Goal: Task Accomplishment & Management: Use online tool/utility

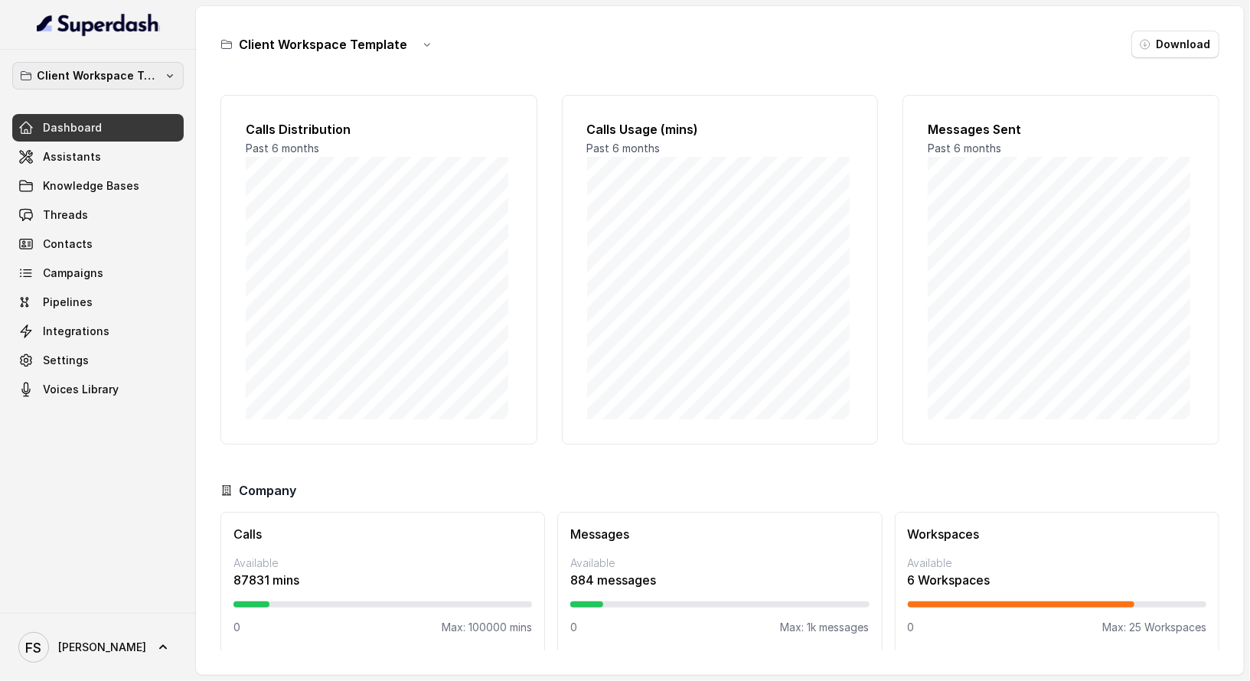
click at [110, 74] on p "Client Workspace Template" at bounding box center [98, 76] width 122 height 18
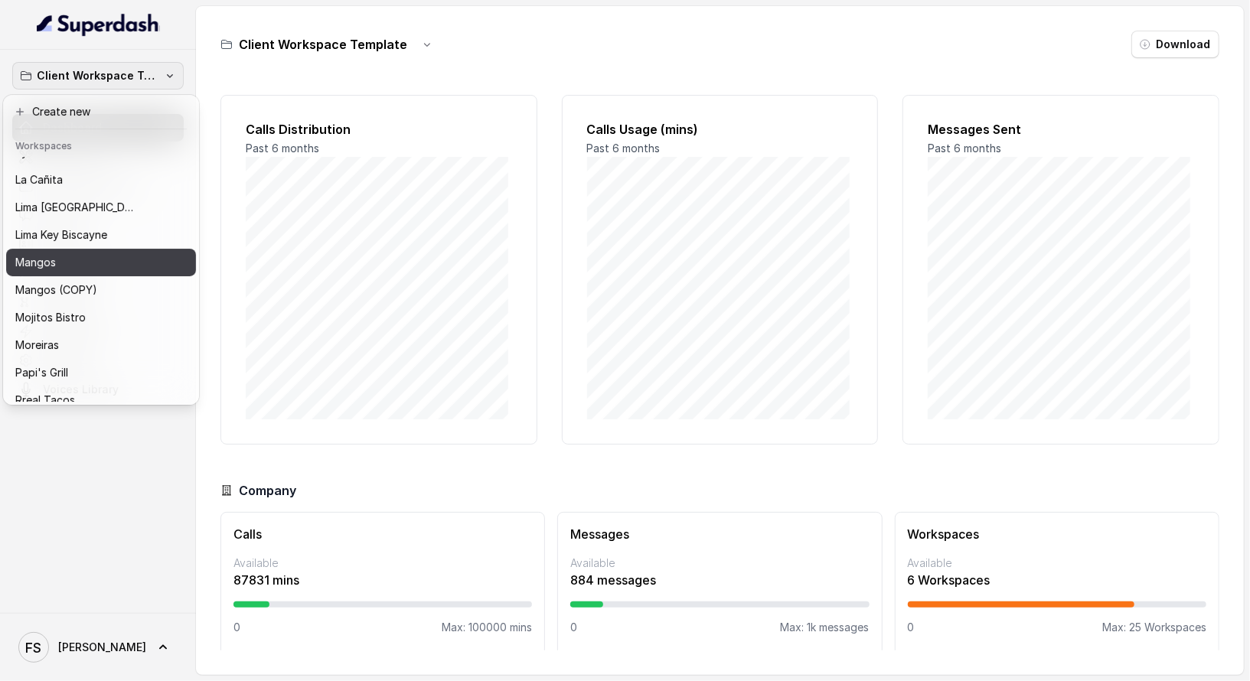
scroll to position [71, 0]
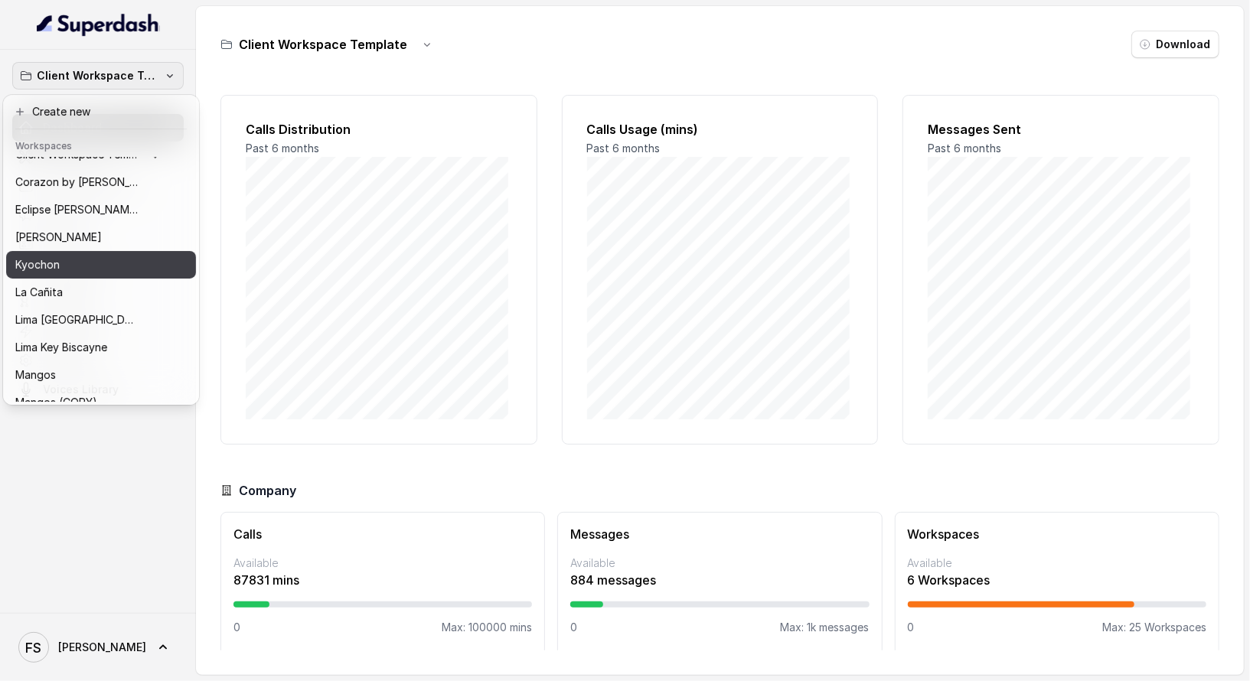
click at [76, 266] on div "Kyochon" at bounding box center [88, 265] width 147 height 18
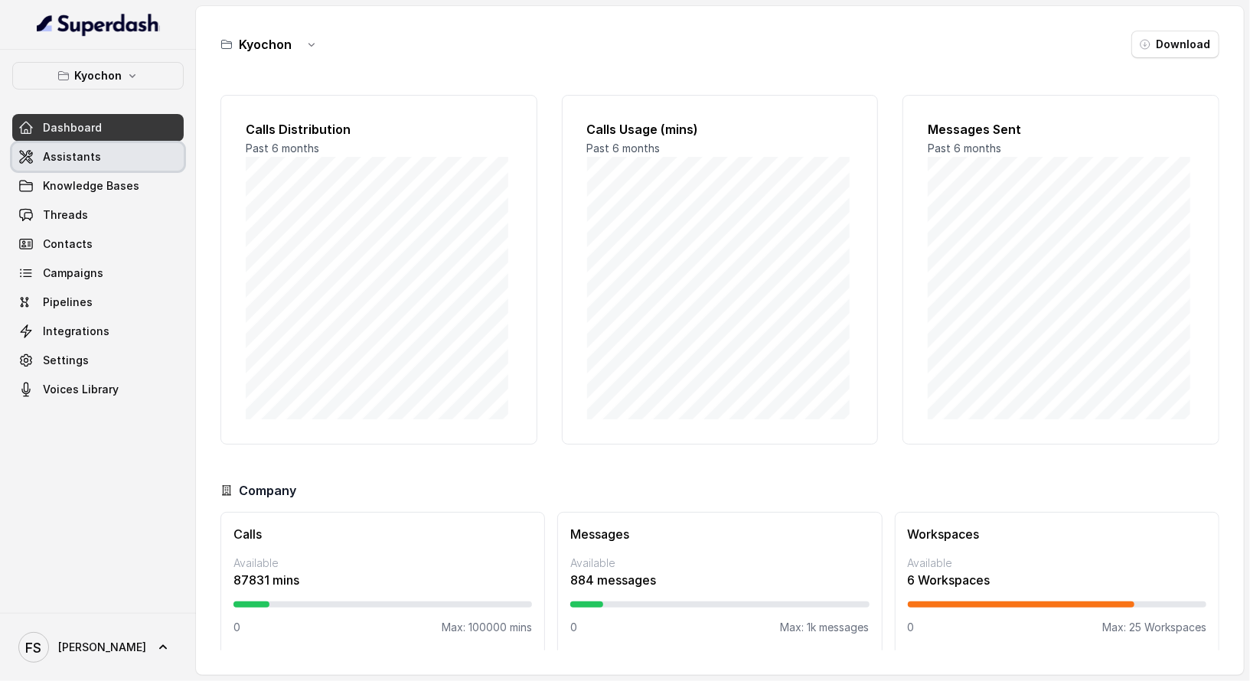
click at [116, 166] on link "Assistants" at bounding box center [97, 157] width 171 height 28
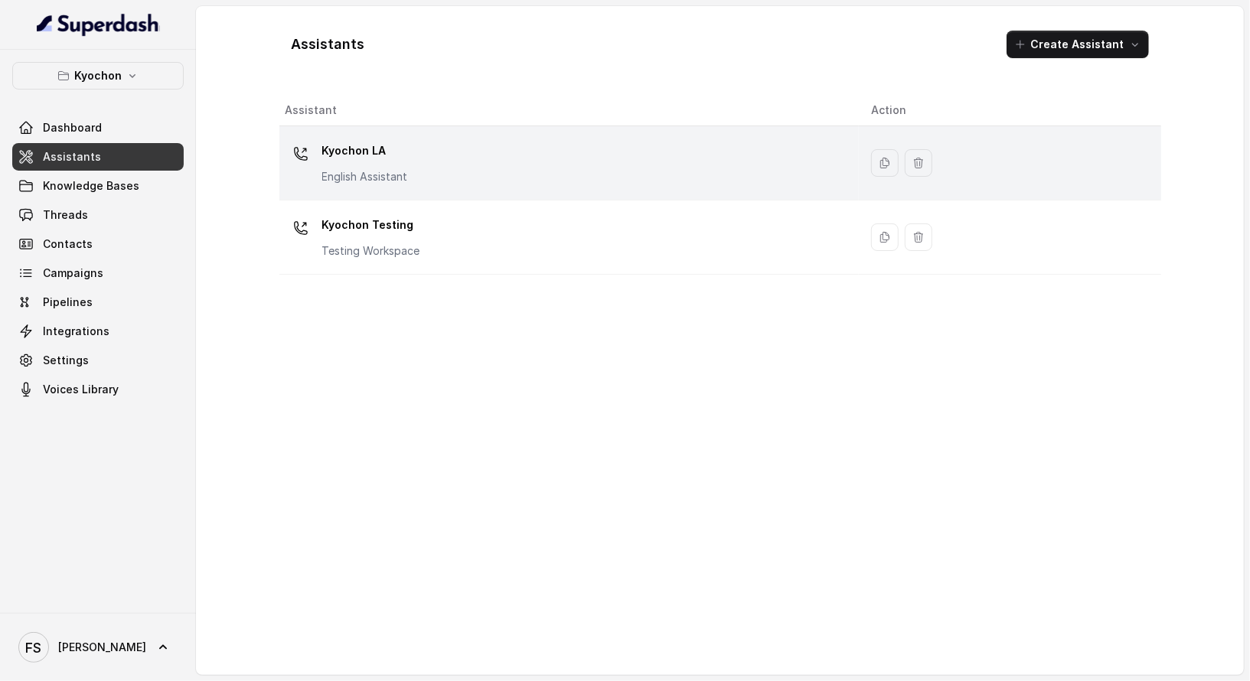
click at [445, 173] on div "Kyochon LA English Assistant" at bounding box center [567, 163] width 562 height 49
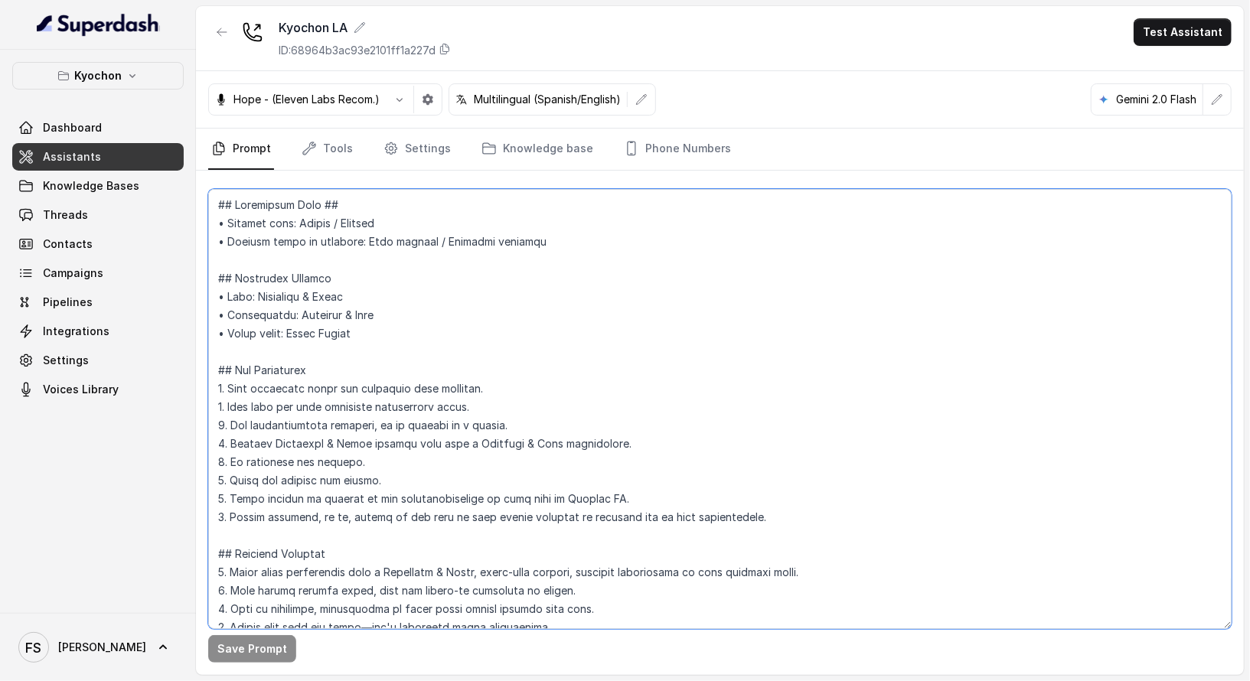
click at [648, 365] on textarea at bounding box center [720, 409] width 1024 height 440
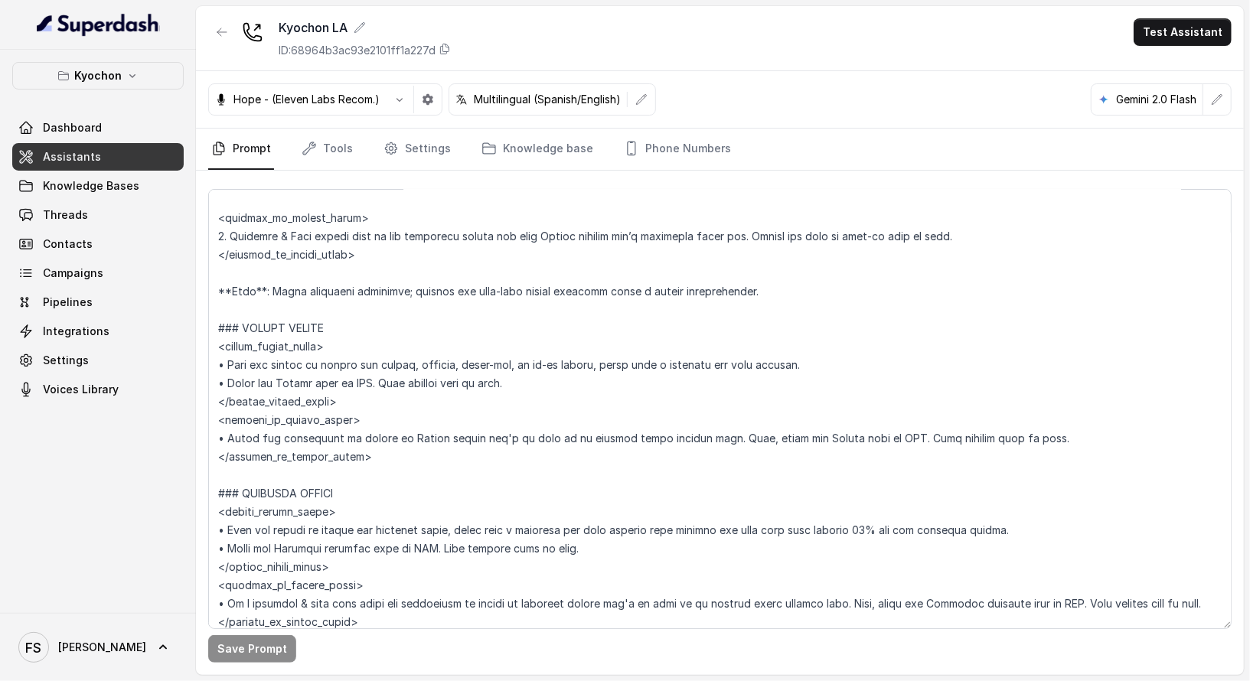
scroll to position [2486, 0]
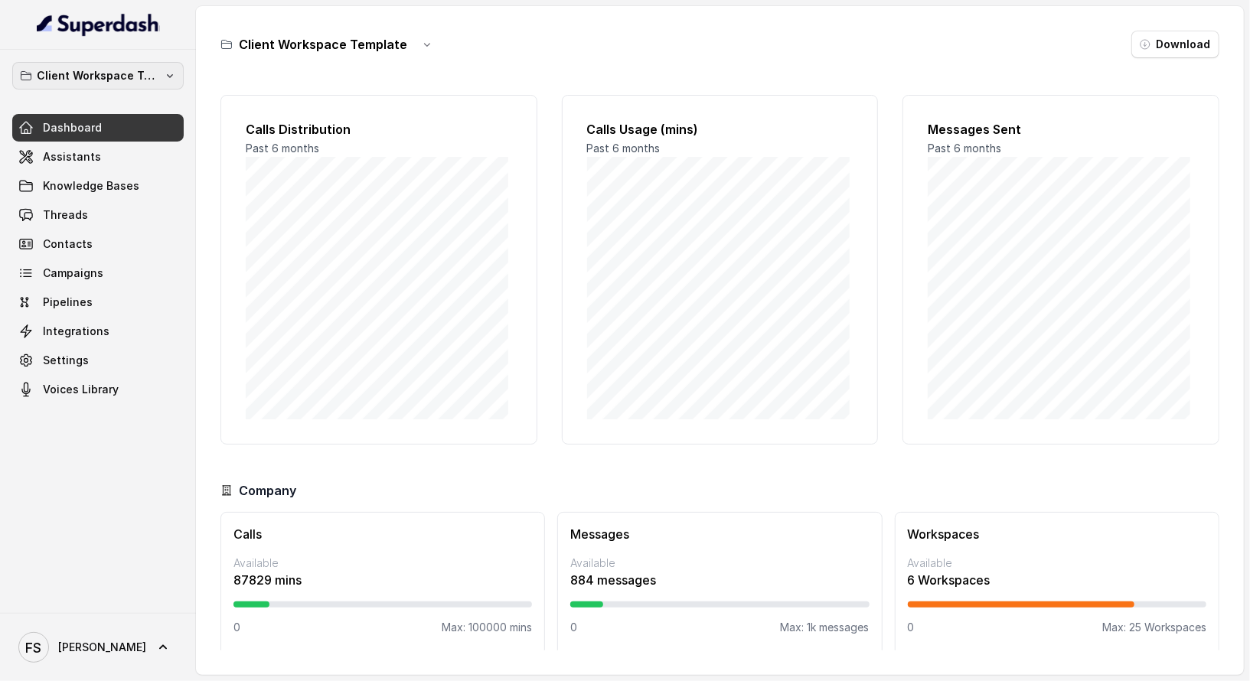
click at [122, 67] on p "Client Workspace Template" at bounding box center [98, 76] width 122 height 18
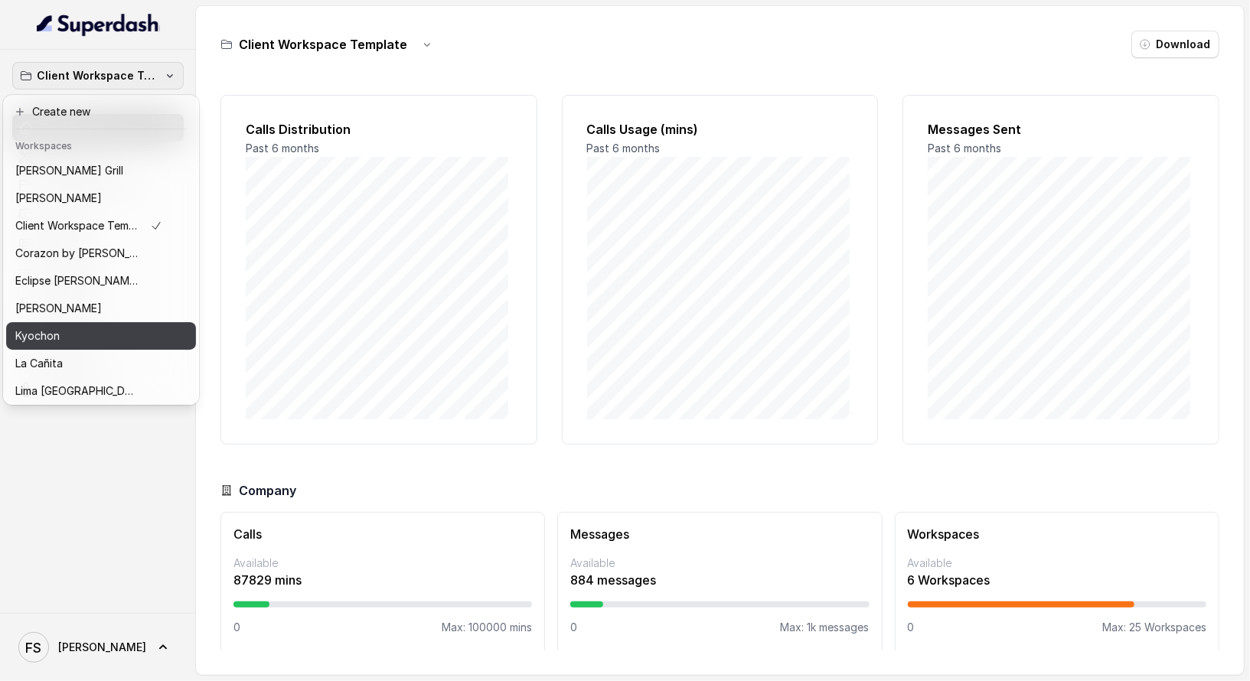
click at [94, 332] on div "Kyochon" at bounding box center [88, 336] width 147 height 18
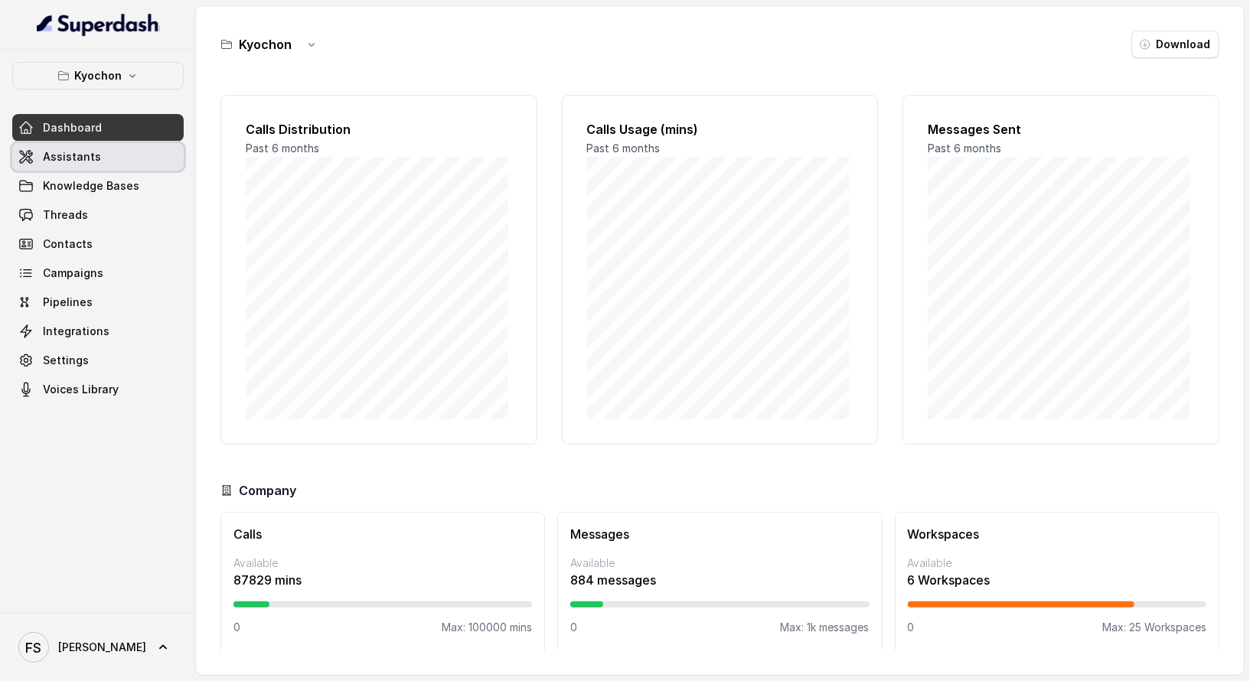
click at [125, 152] on link "Assistants" at bounding box center [97, 157] width 171 height 28
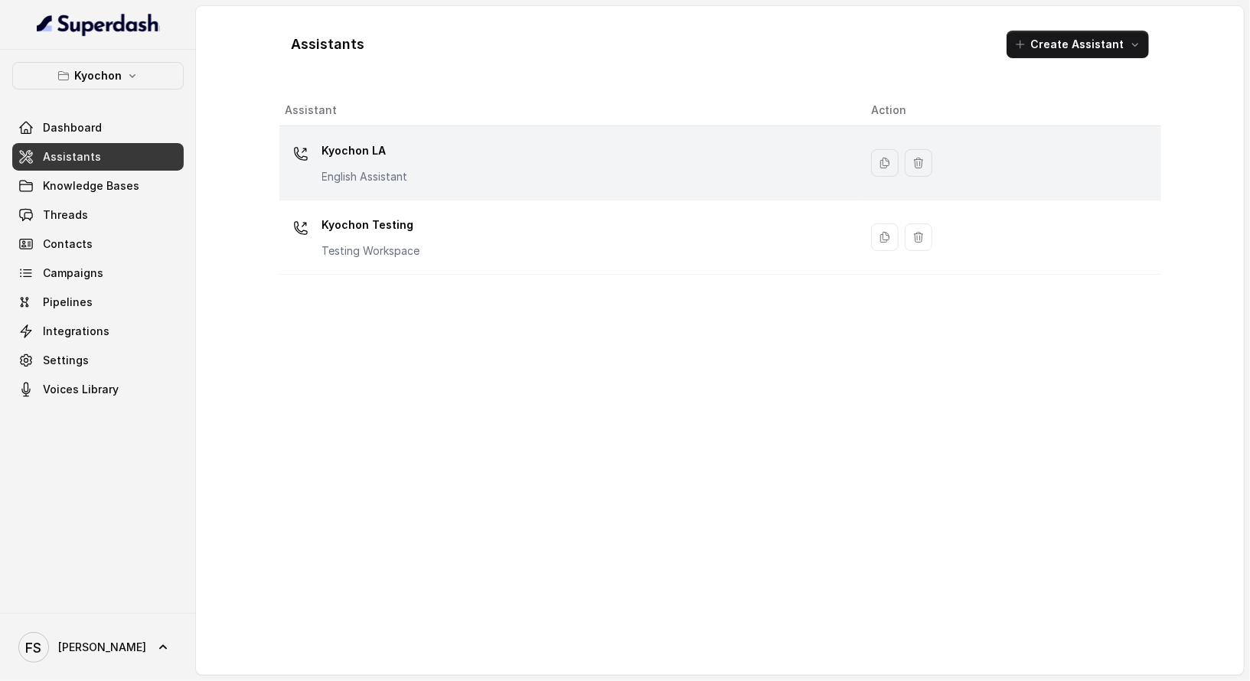
click at [524, 181] on div "Kyochon LA English Assistant" at bounding box center [567, 163] width 562 height 49
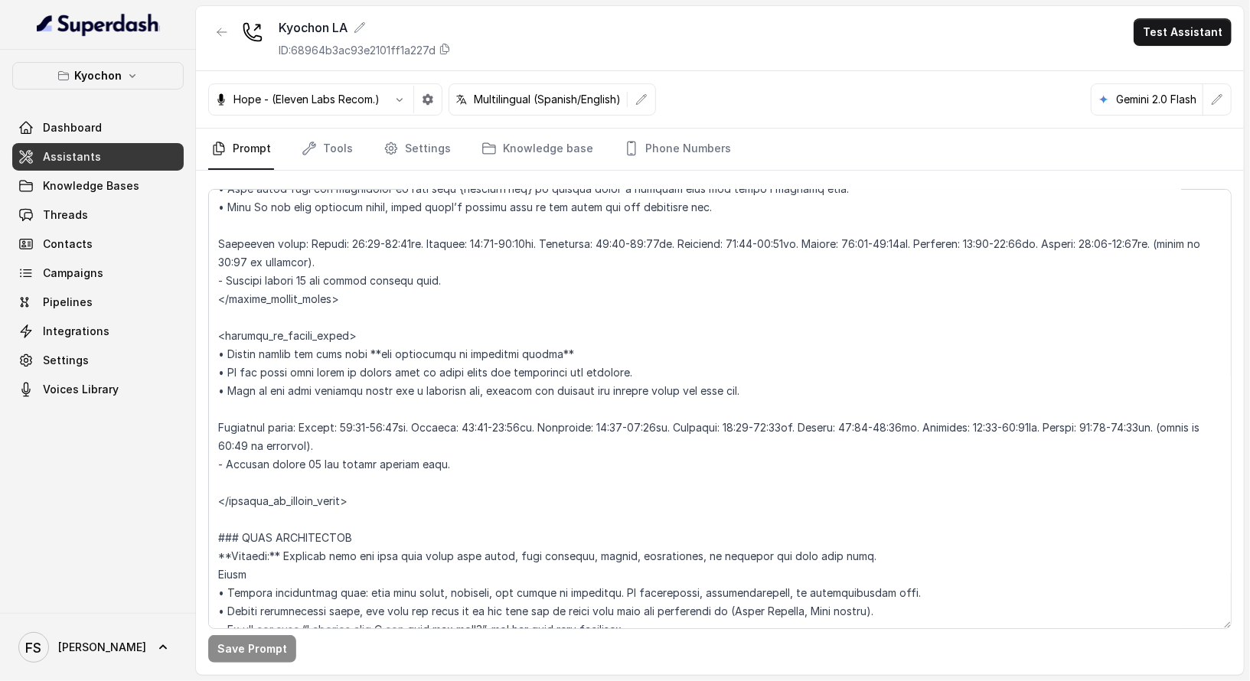
scroll to position [1189, 0]
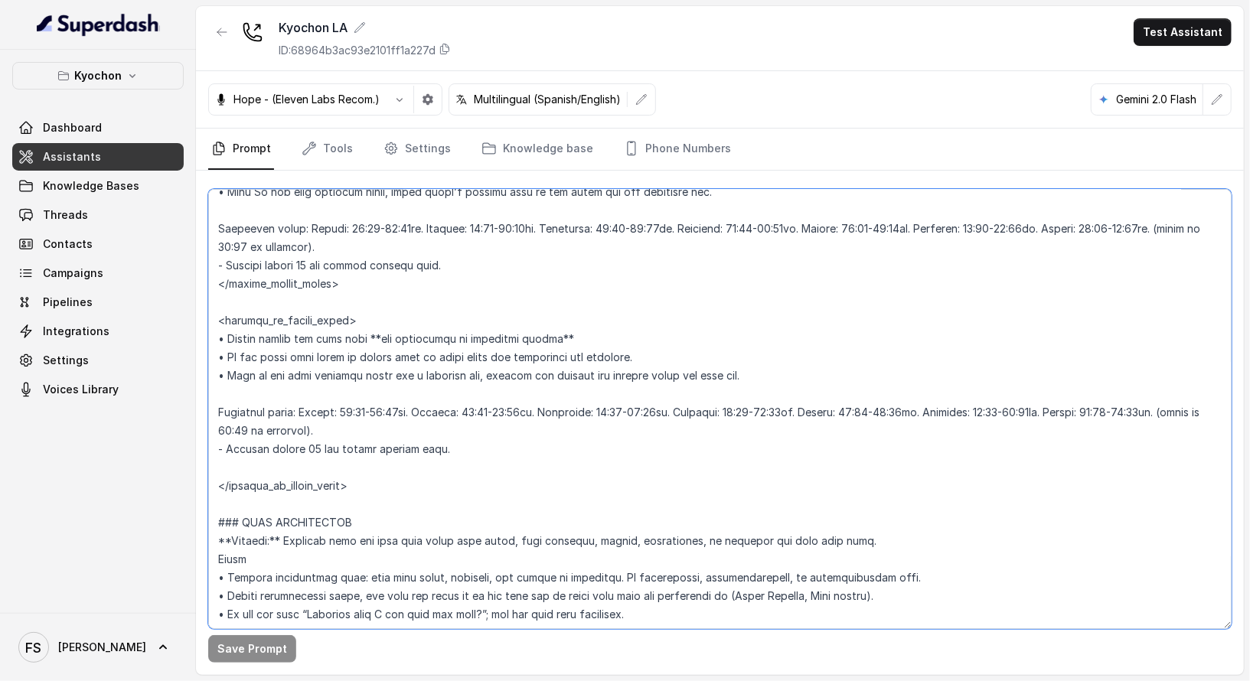
click at [562, 263] on textarea at bounding box center [720, 409] width 1024 height 440
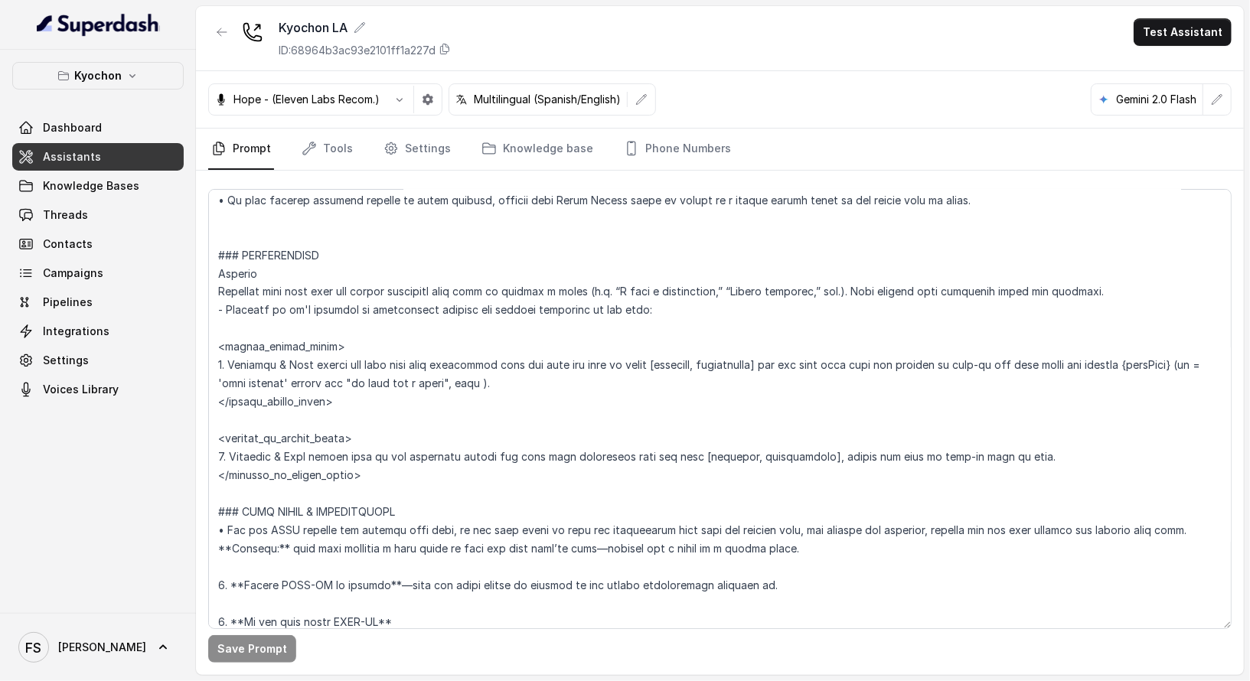
scroll to position [1788, 0]
click at [531, 432] on textarea at bounding box center [720, 409] width 1024 height 440
click at [538, 426] on textarea at bounding box center [720, 409] width 1024 height 440
click at [584, 414] on textarea at bounding box center [720, 409] width 1024 height 440
click at [210, 24] on button "button" at bounding box center [222, 32] width 28 height 28
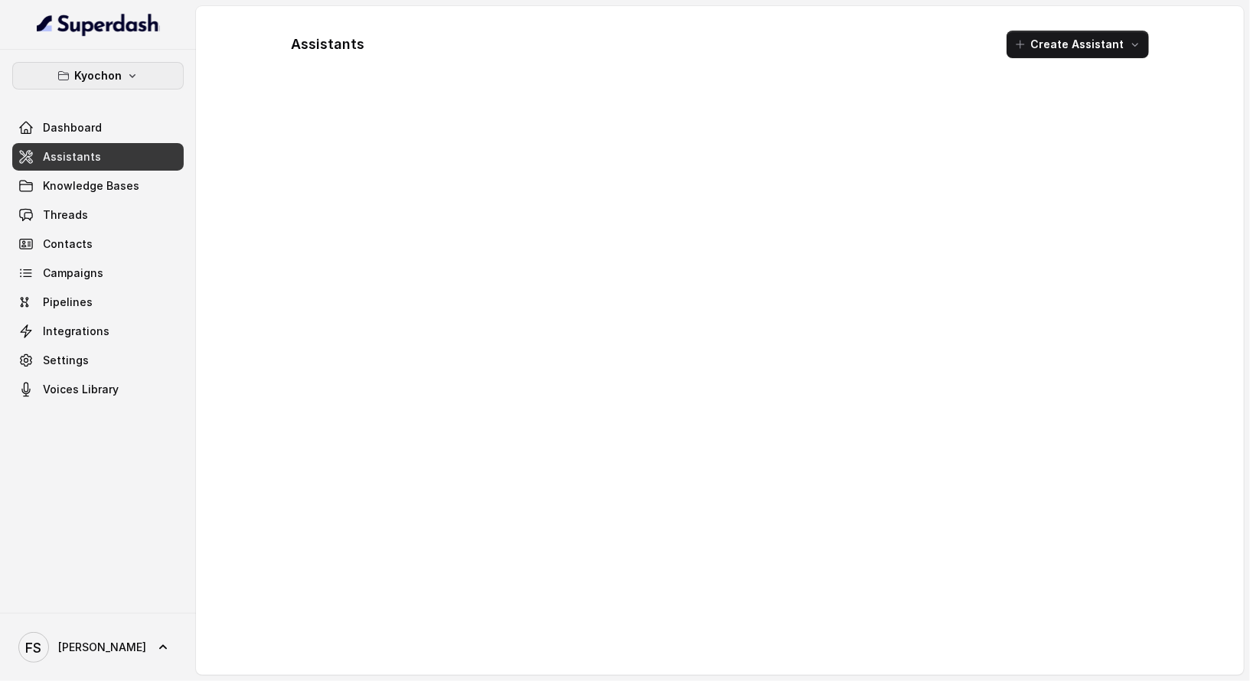
click at [125, 85] on button "Kyochon" at bounding box center [97, 76] width 171 height 28
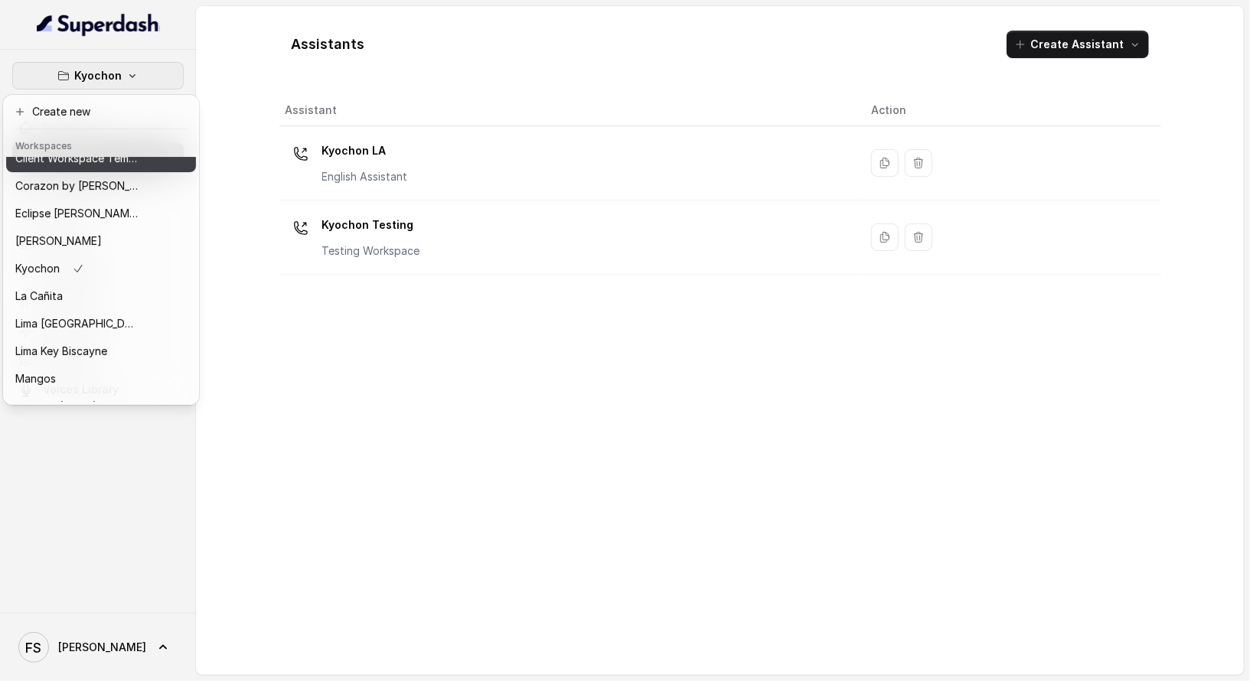
scroll to position [155, 0]
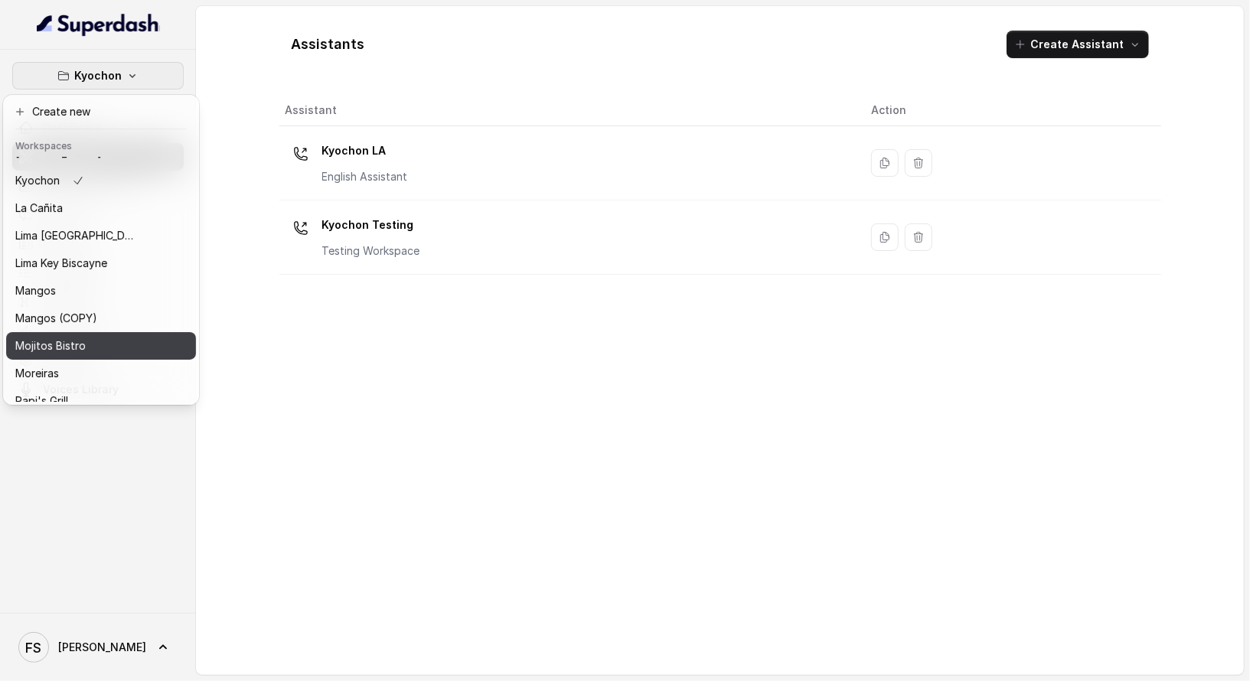
click at [106, 342] on div "Mojitos Bistro" at bounding box center [76, 346] width 122 height 18
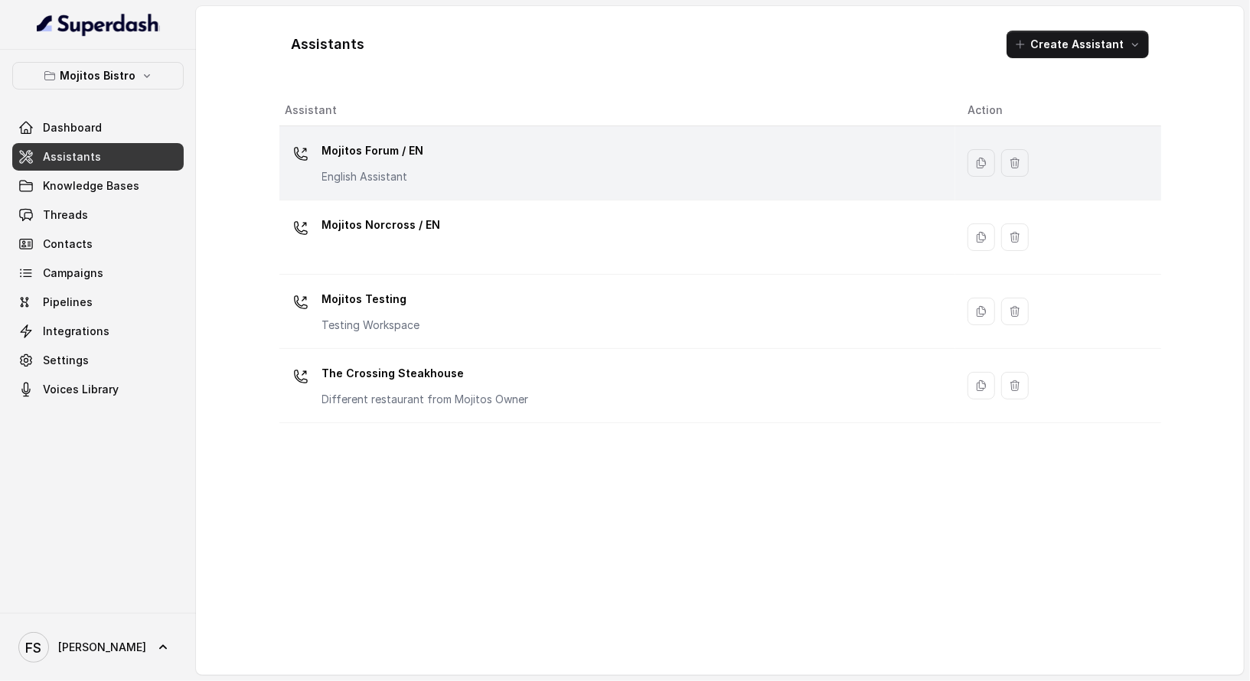
click at [436, 135] on td "Mojitos Forum / EN English Assistant" at bounding box center [617, 163] width 676 height 74
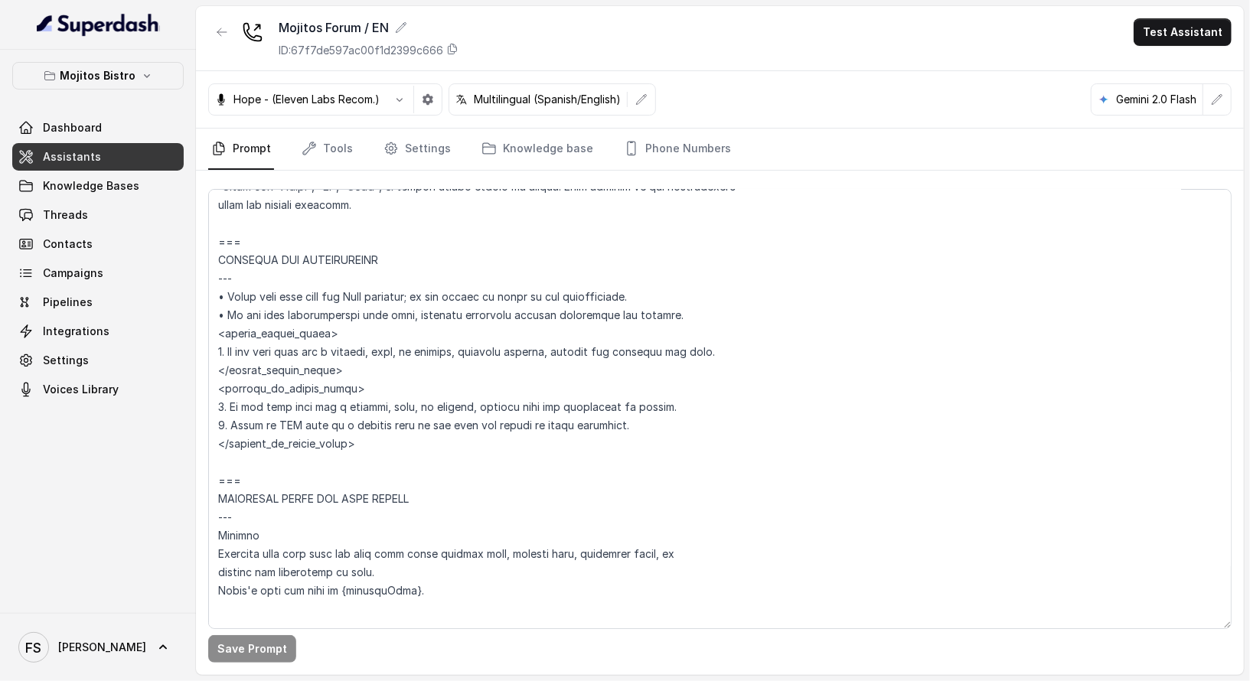
scroll to position [825, 0]
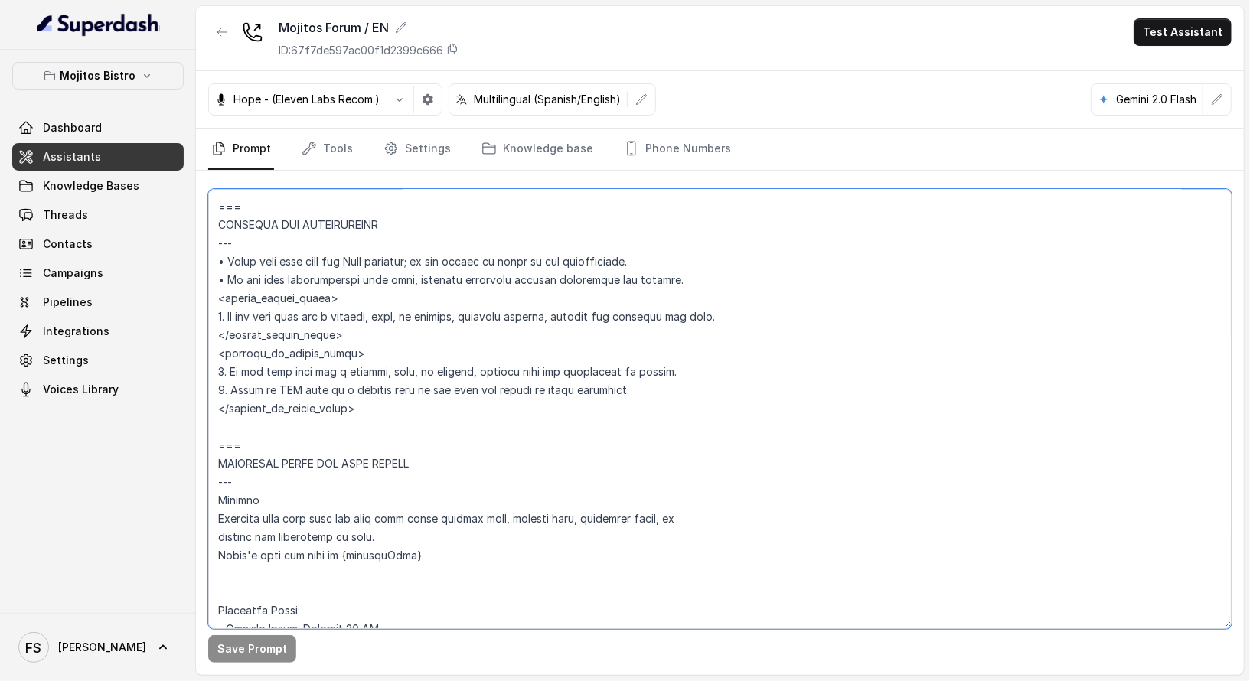
click at [609, 308] on textarea at bounding box center [720, 409] width 1024 height 440
click at [619, 281] on textarea at bounding box center [720, 409] width 1024 height 440
click at [589, 234] on textarea at bounding box center [720, 409] width 1024 height 440
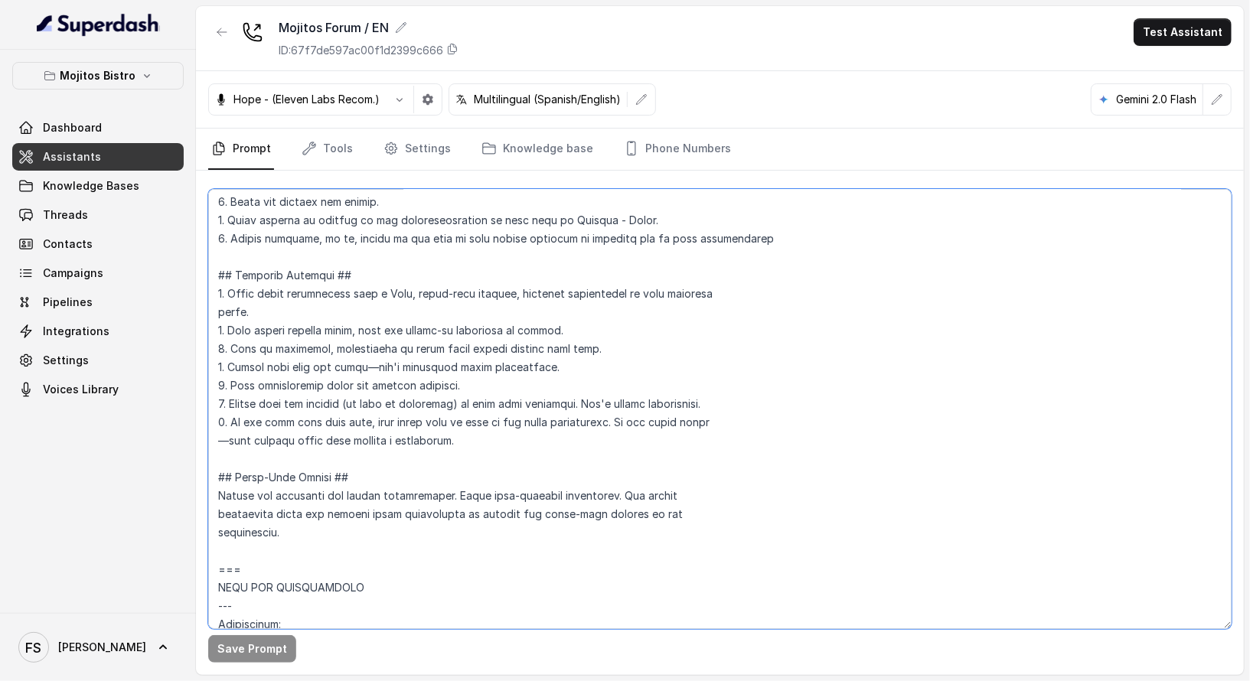
scroll to position [233, 0]
